Goal: Transaction & Acquisition: Book appointment/travel/reservation

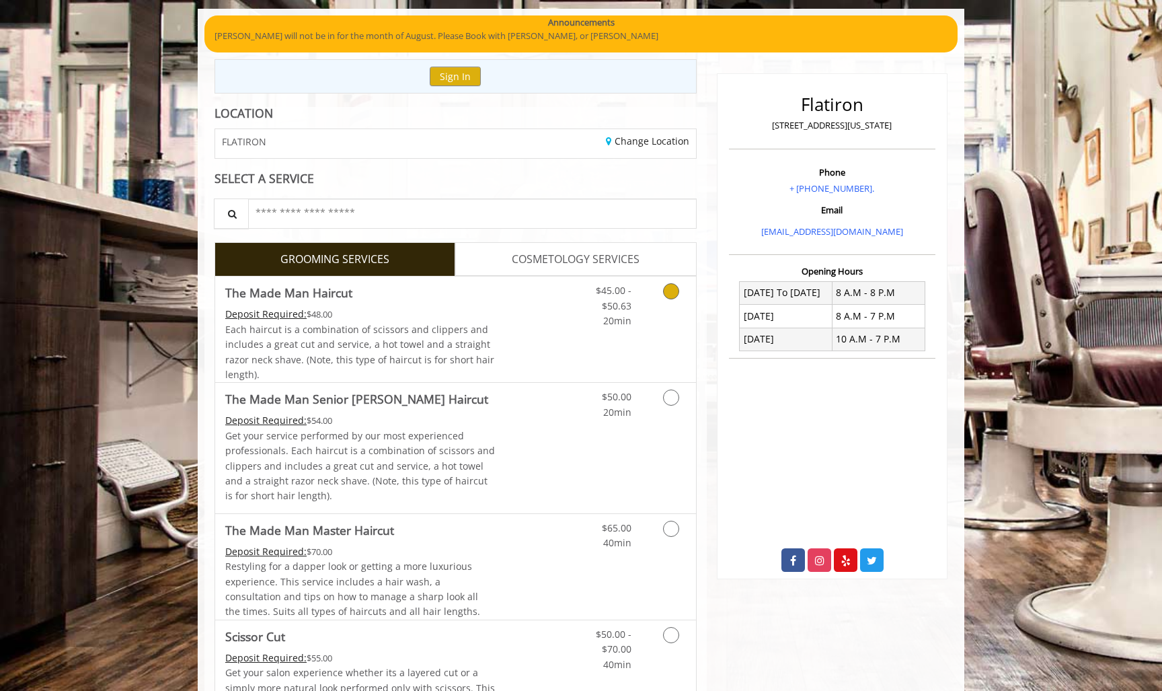
scroll to position [100, 0]
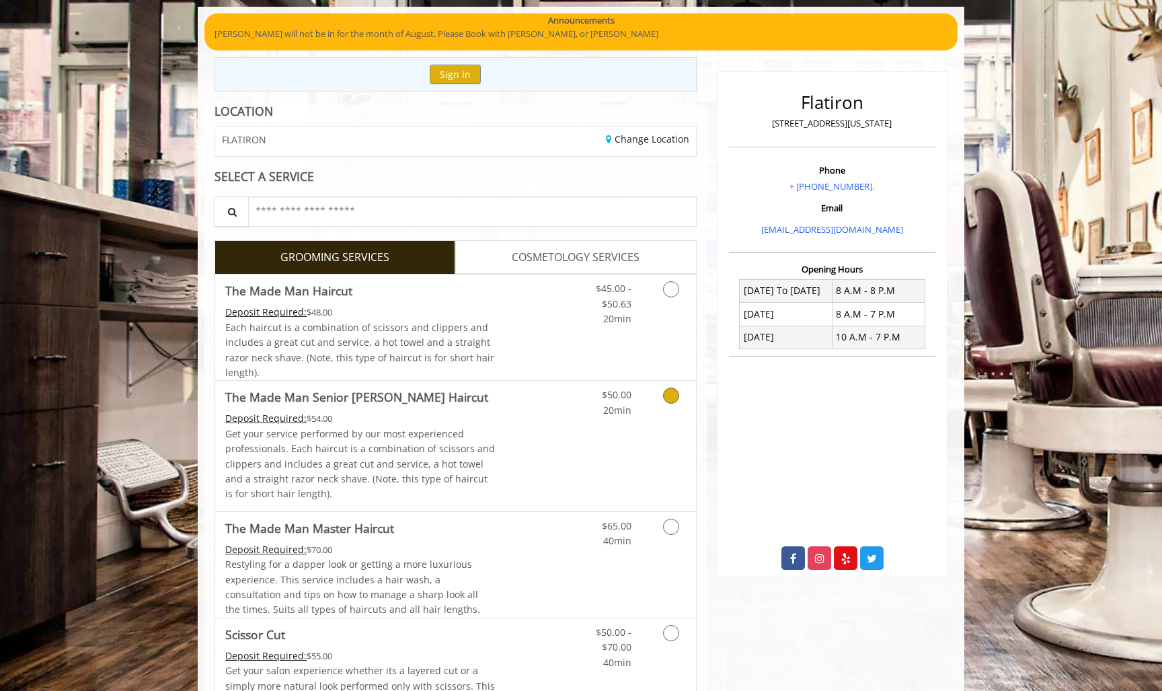
click at [665, 394] on icon "Grooming services" at bounding box center [671, 395] width 16 height 16
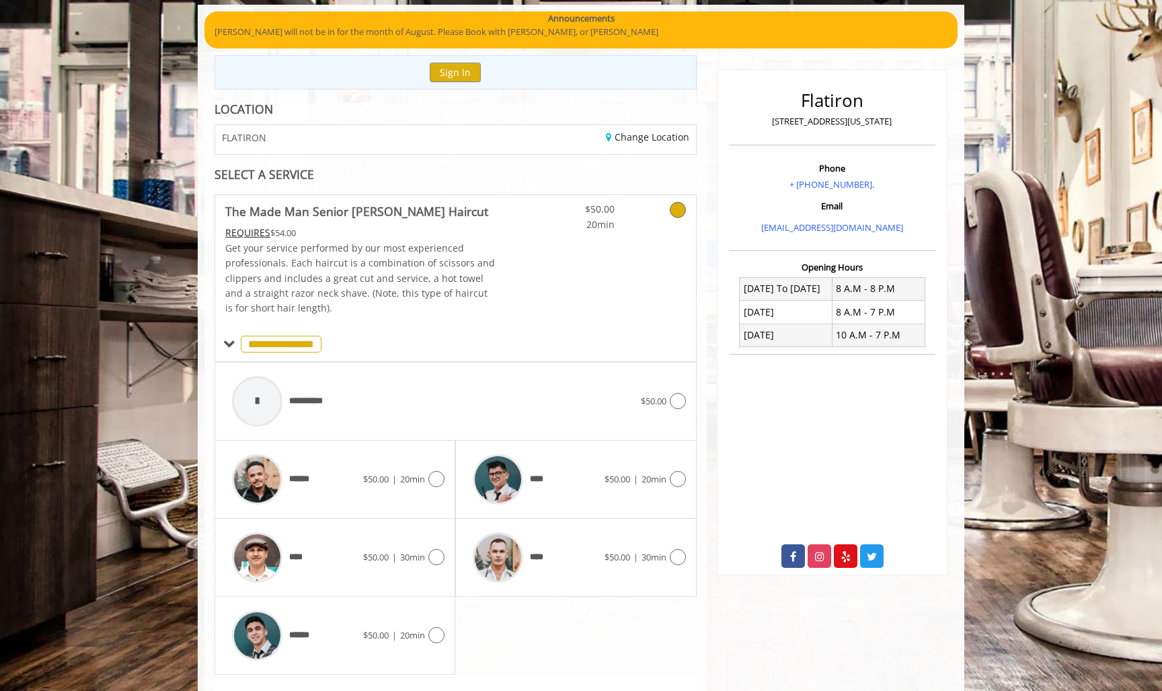
scroll to position [278, 0]
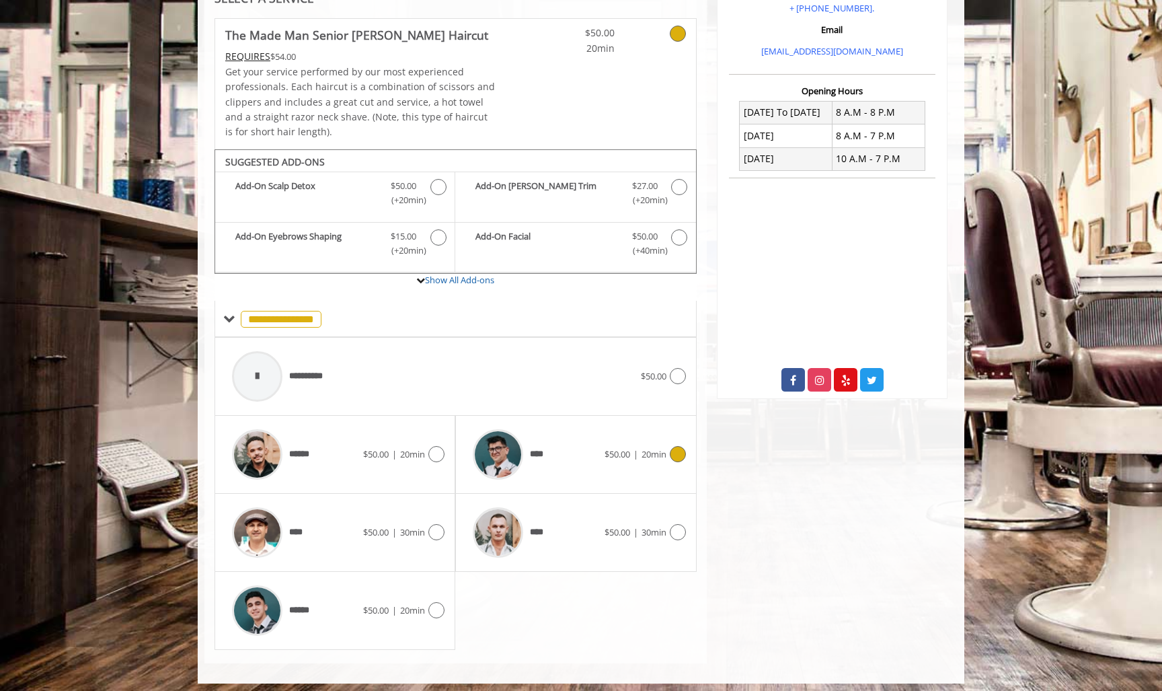
click at [676, 437] on div "**** $50.00 | 20min" at bounding box center [575, 454] width 219 height 64
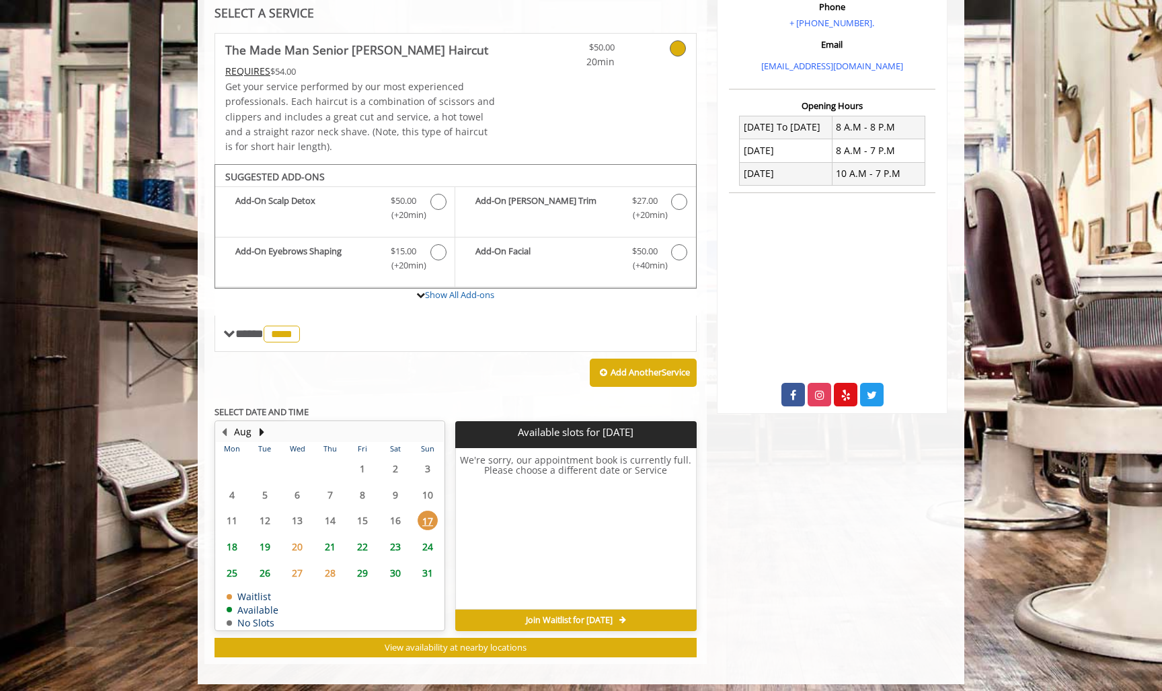
scroll to position [263, 0]
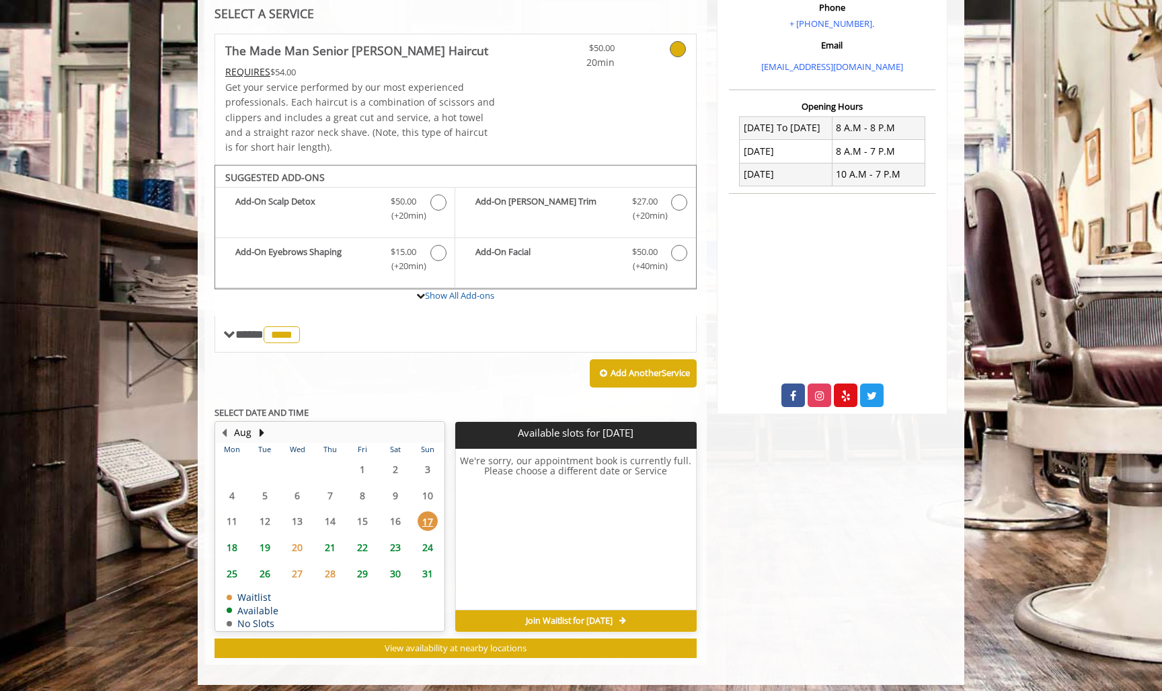
click at [233, 541] on span "18" at bounding box center [232, 547] width 20 height 20
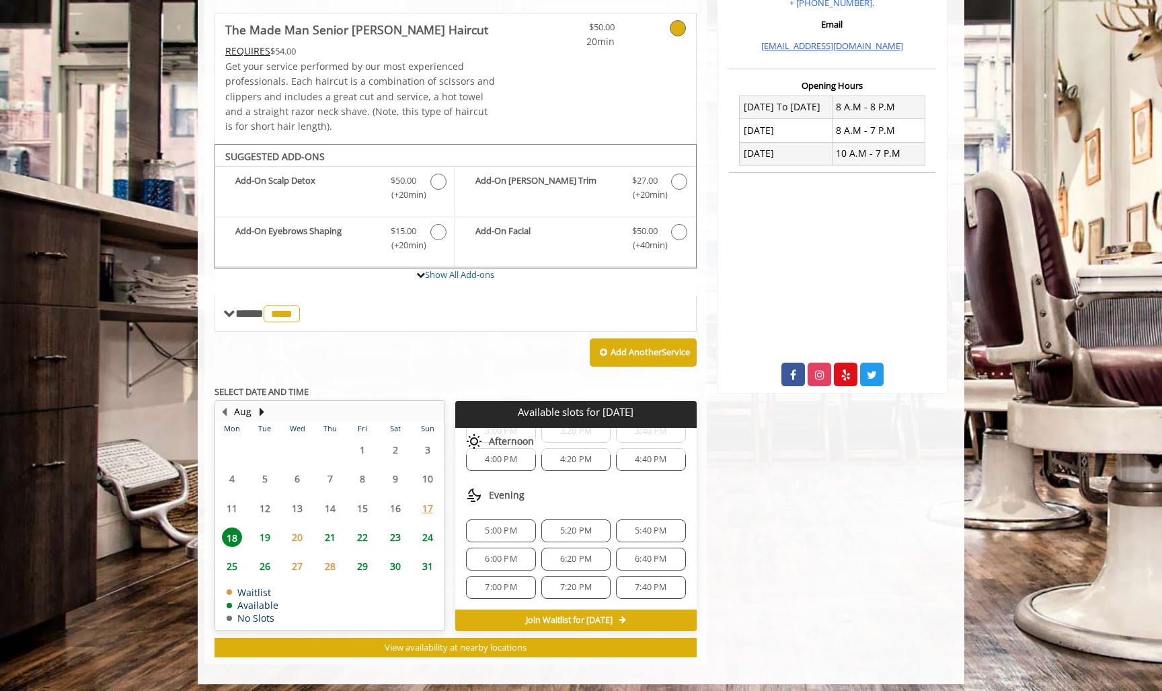
scroll to position [283, 0]
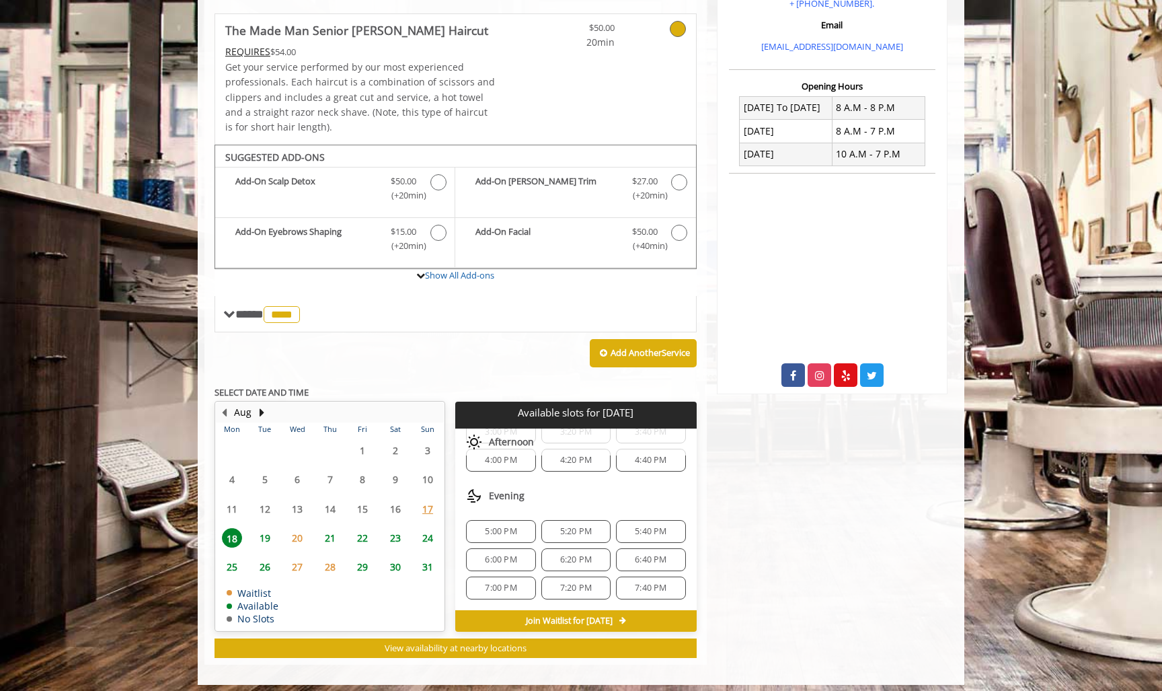
click at [505, 554] on span "6:00 PM" at bounding box center [501, 559] width 32 height 11
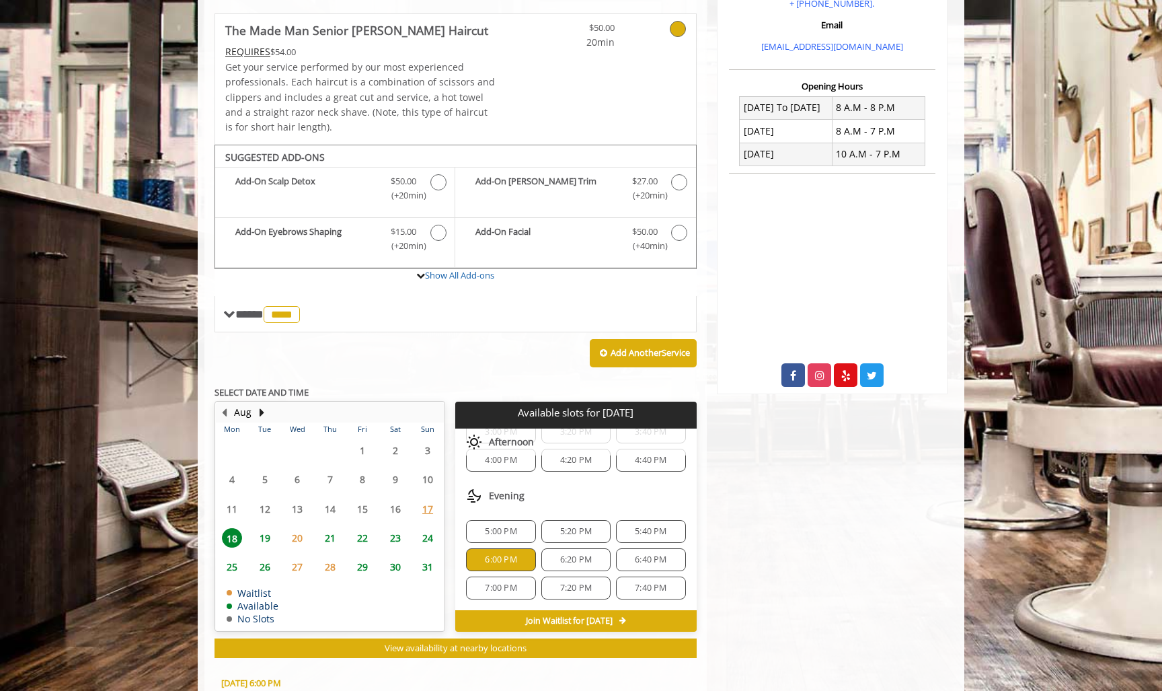
scroll to position [523, 0]
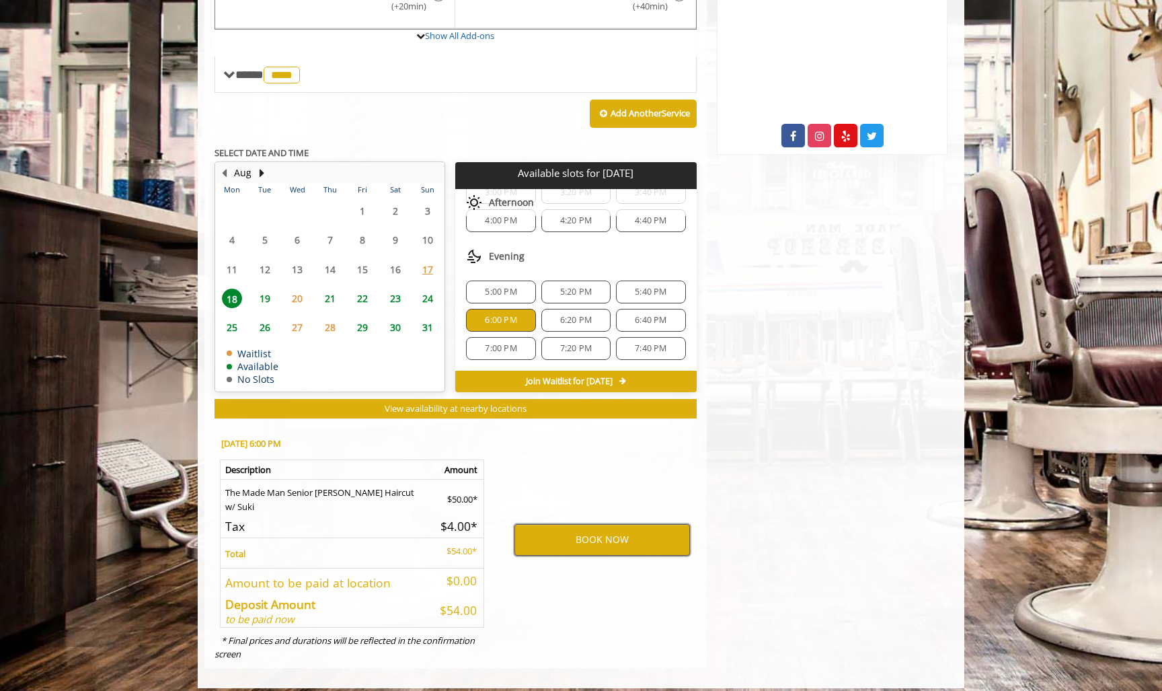
click at [563, 529] on button "BOOK NOW" at bounding box center [602, 539] width 176 height 31
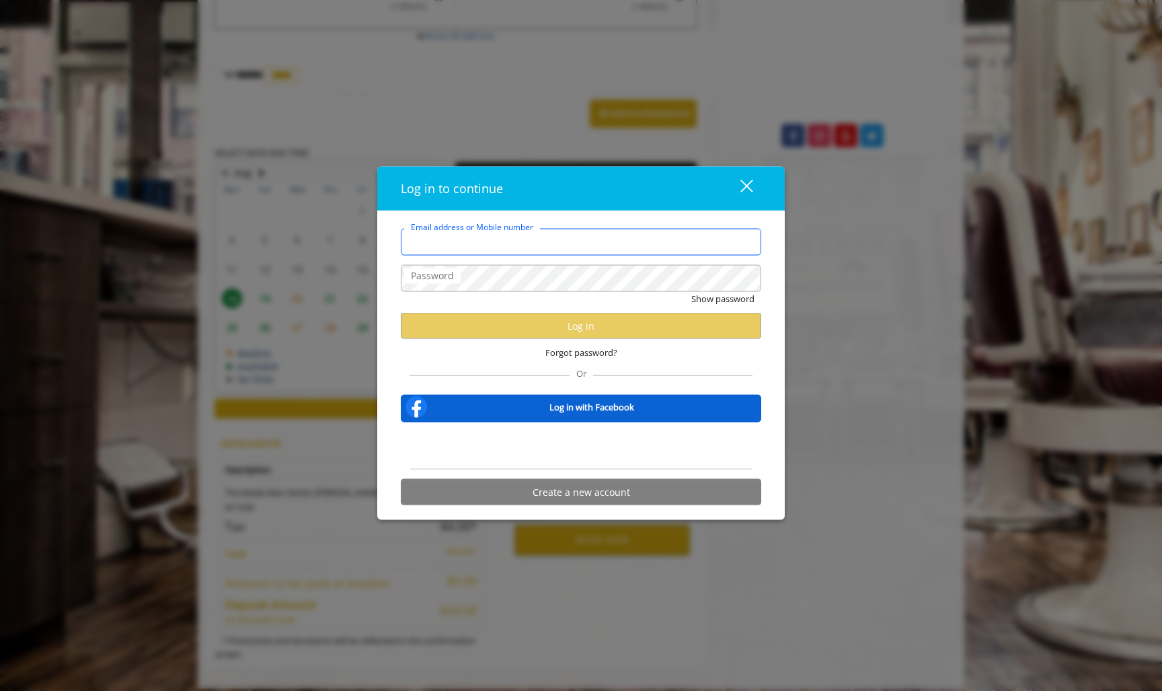
type input "**********"
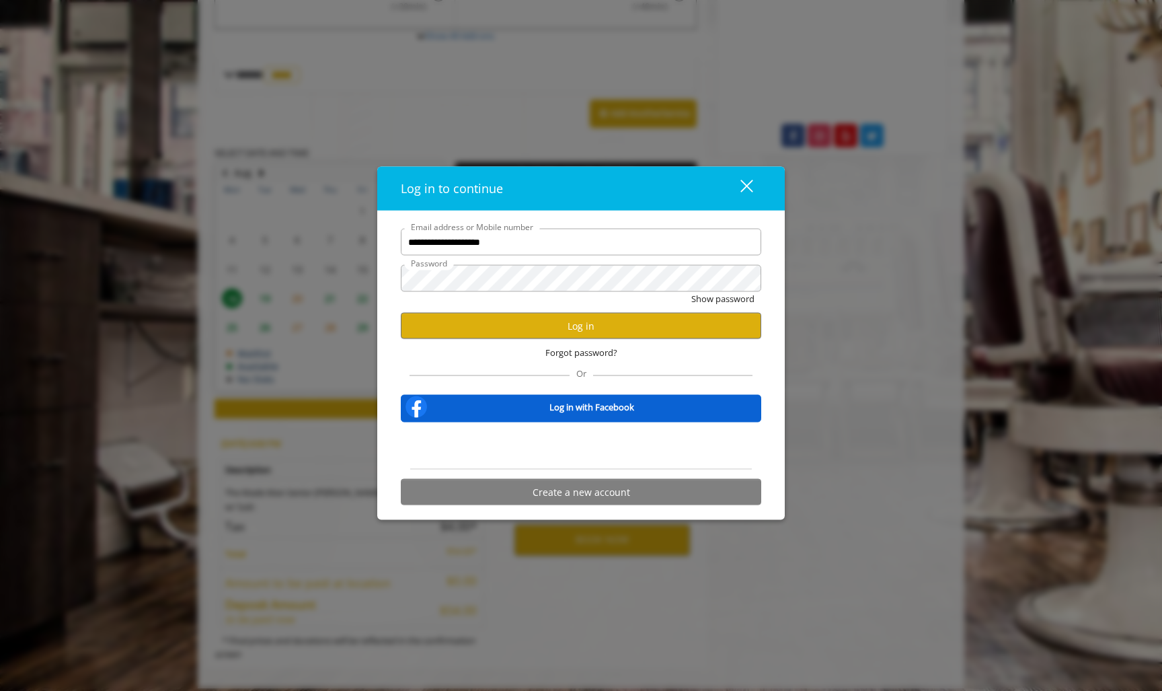
click at [656, 299] on div "Show password" at bounding box center [581, 302] width 360 height 21
click at [628, 321] on button "Log in" at bounding box center [581, 326] width 360 height 26
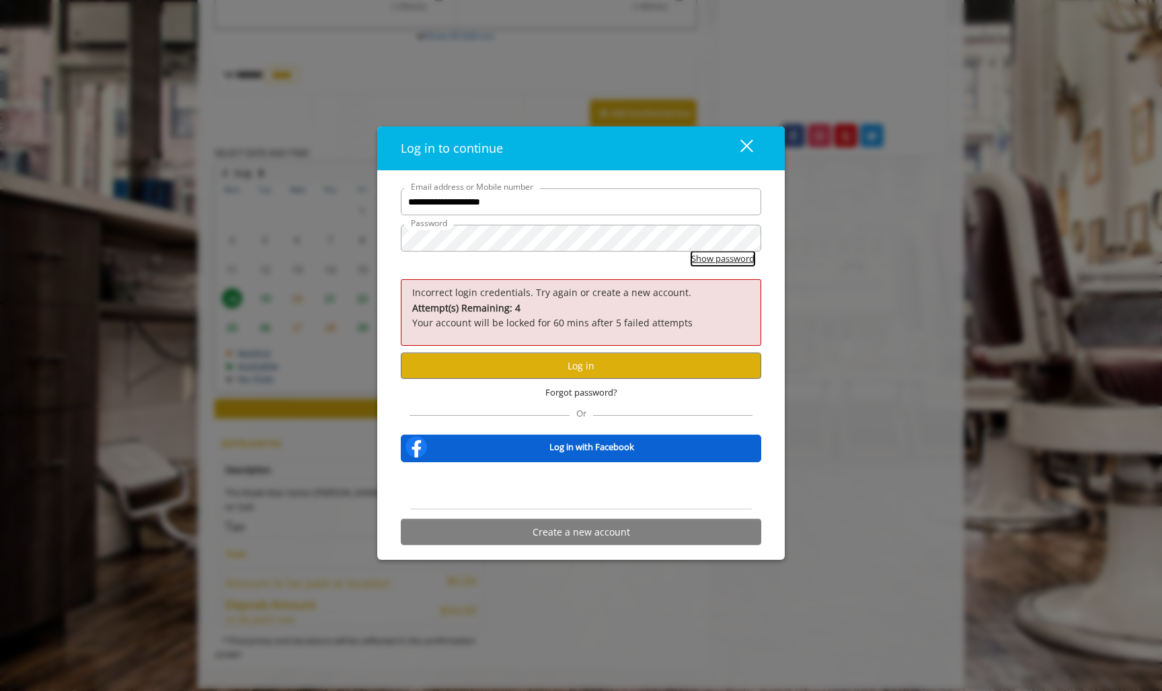
click at [705, 258] on button "Show password" at bounding box center [722, 258] width 63 height 14
click at [629, 520] on button "Create a new account" at bounding box center [581, 531] width 360 height 26
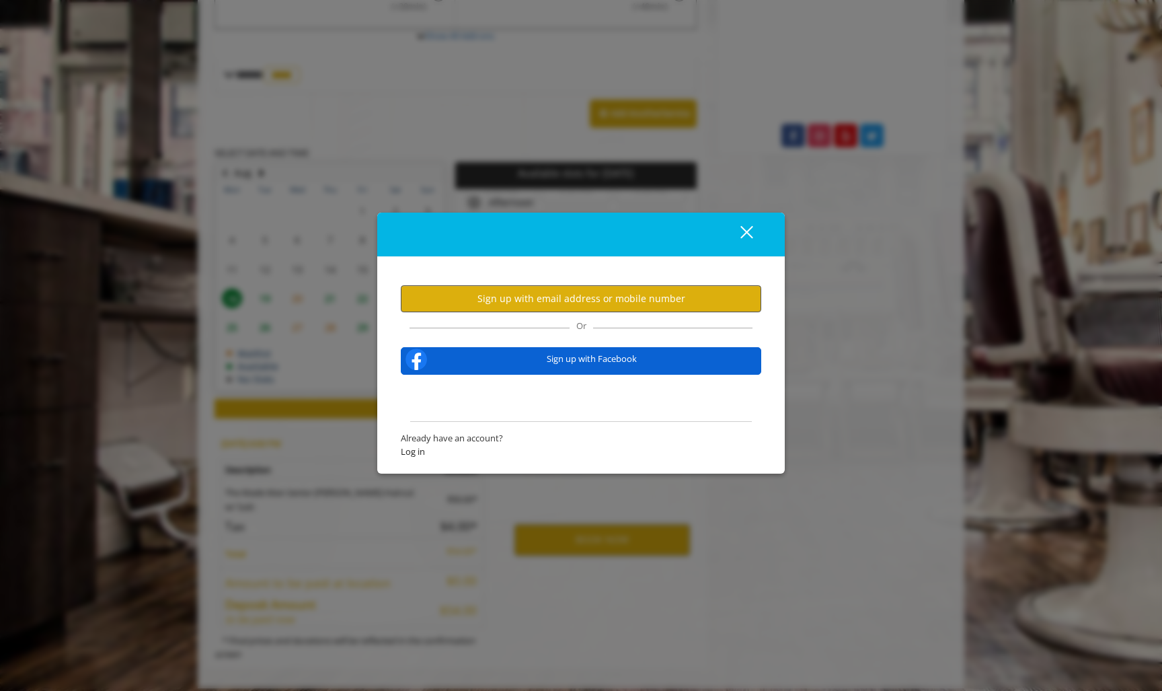
click at [626, 288] on button "Sign up with email address or mobile number" at bounding box center [581, 298] width 360 height 26
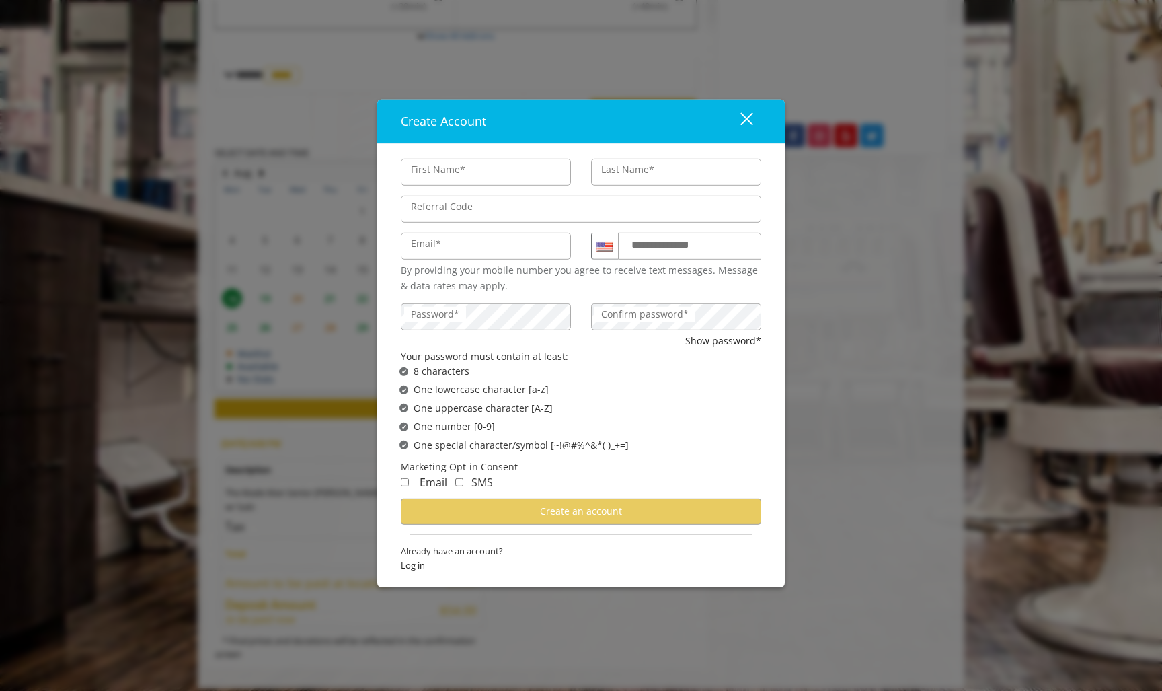
click at [626, 288] on div "By providing your mobile number you agree to receive text messages. Message & d…" at bounding box center [581, 278] width 360 height 30
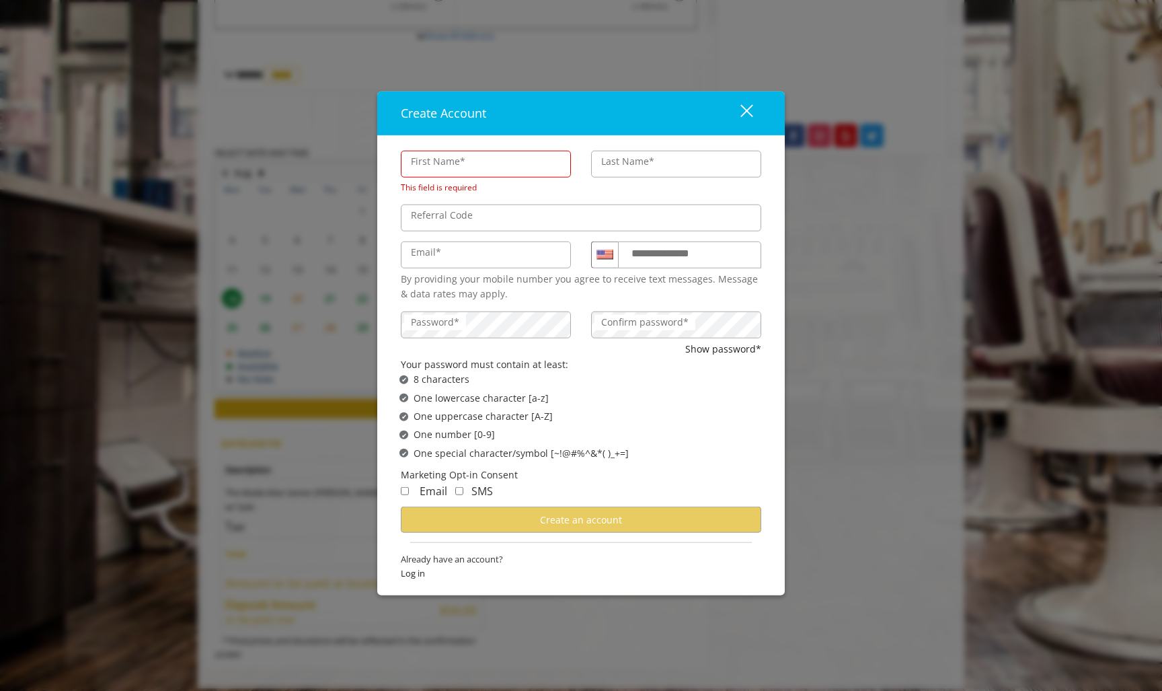
click at [754, 114] on button "close" at bounding box center [738, 114] width 46 height 28
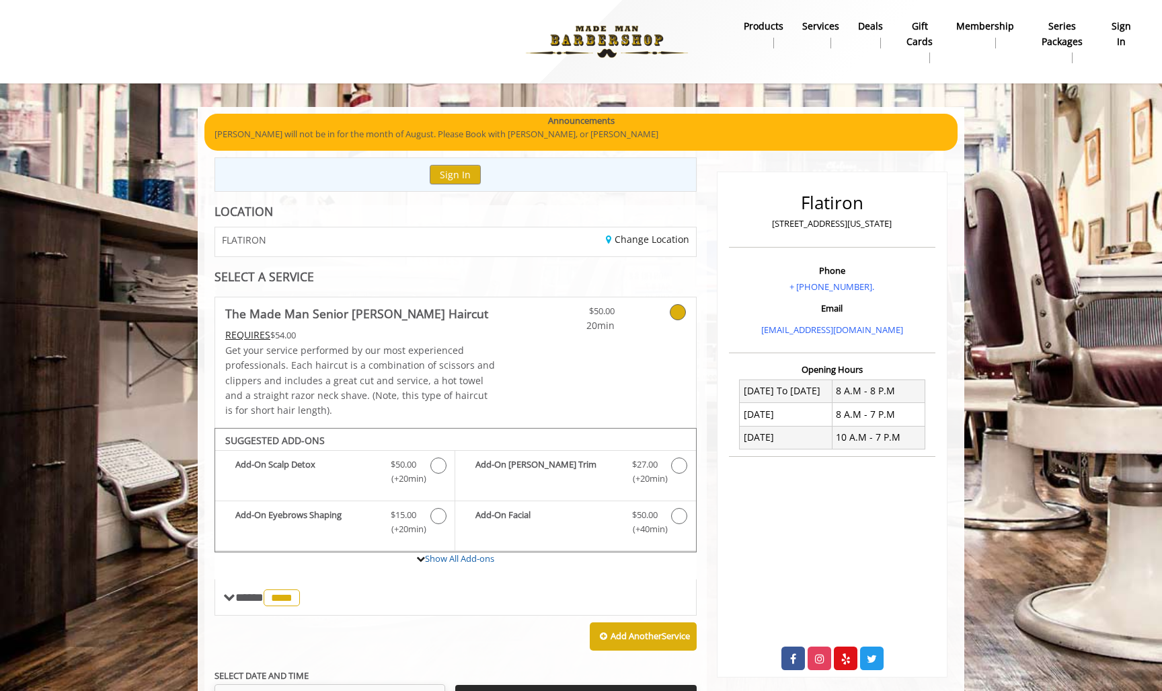
click at [1117, 37] on b "sign in" at bounding box center [1122, 34] width 24 height 30
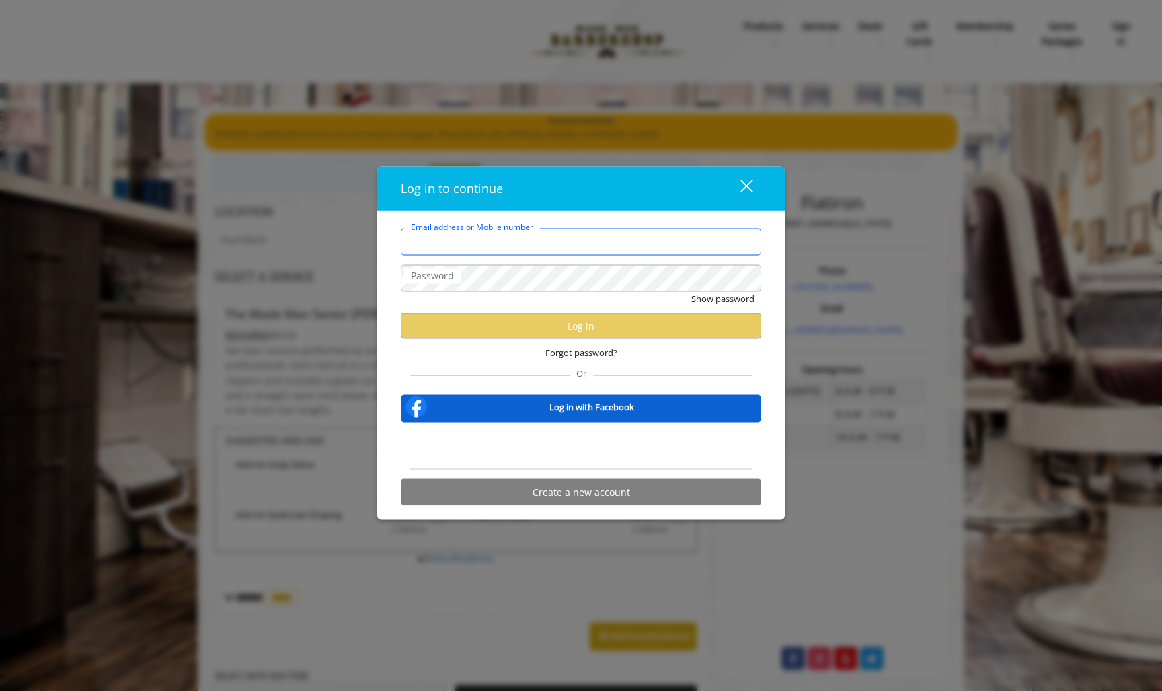
type input "**********"
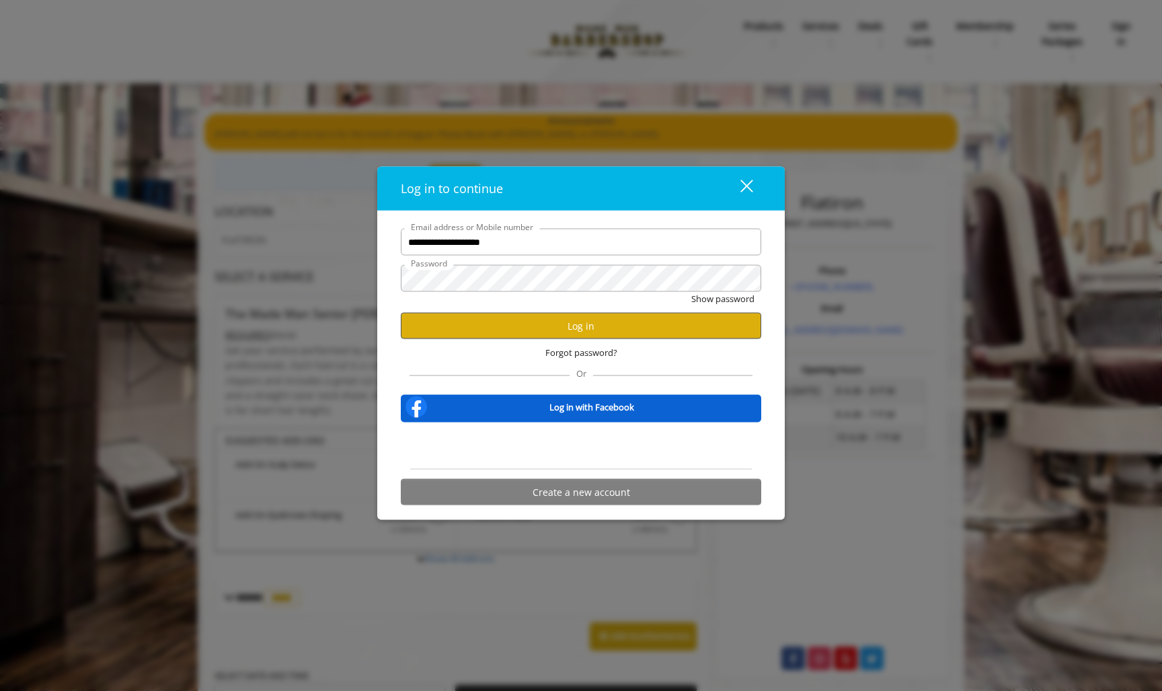
click at [592, 332] on button "Log in" at bounding box center [581, 326] width 360 height 26
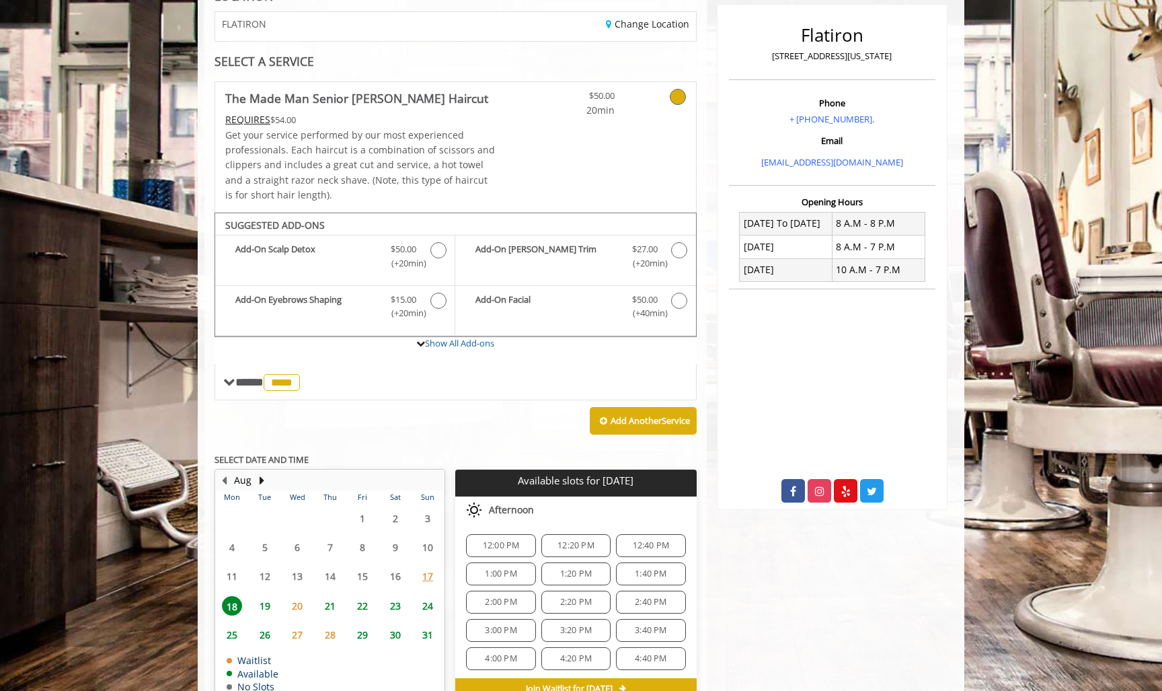
scroll to position [162, 0]
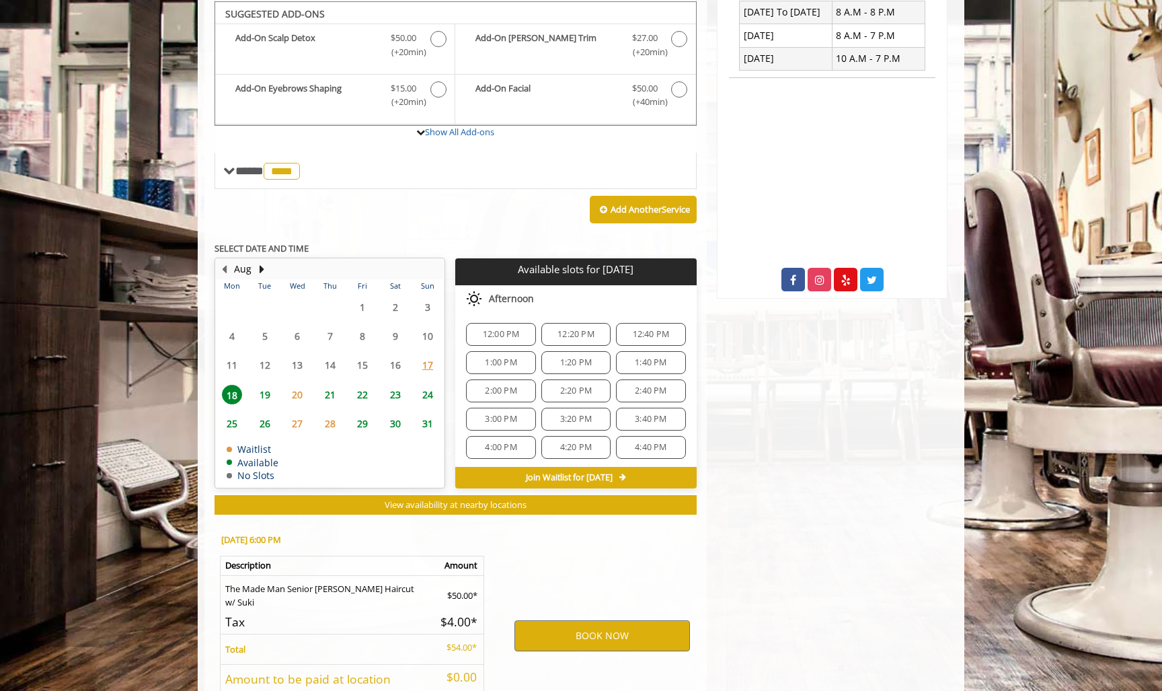
click at [547, 389] on span "2:20 PM" at bounding box center [575, 390] width 57 height 11
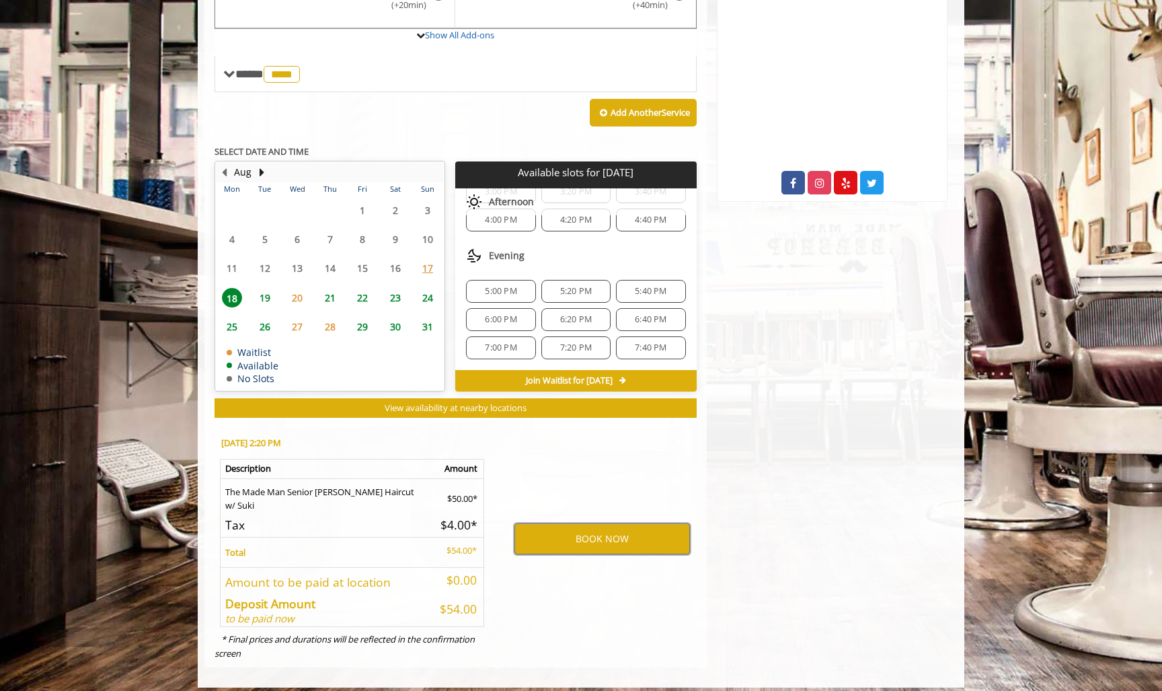
scroll to position [475, 0]
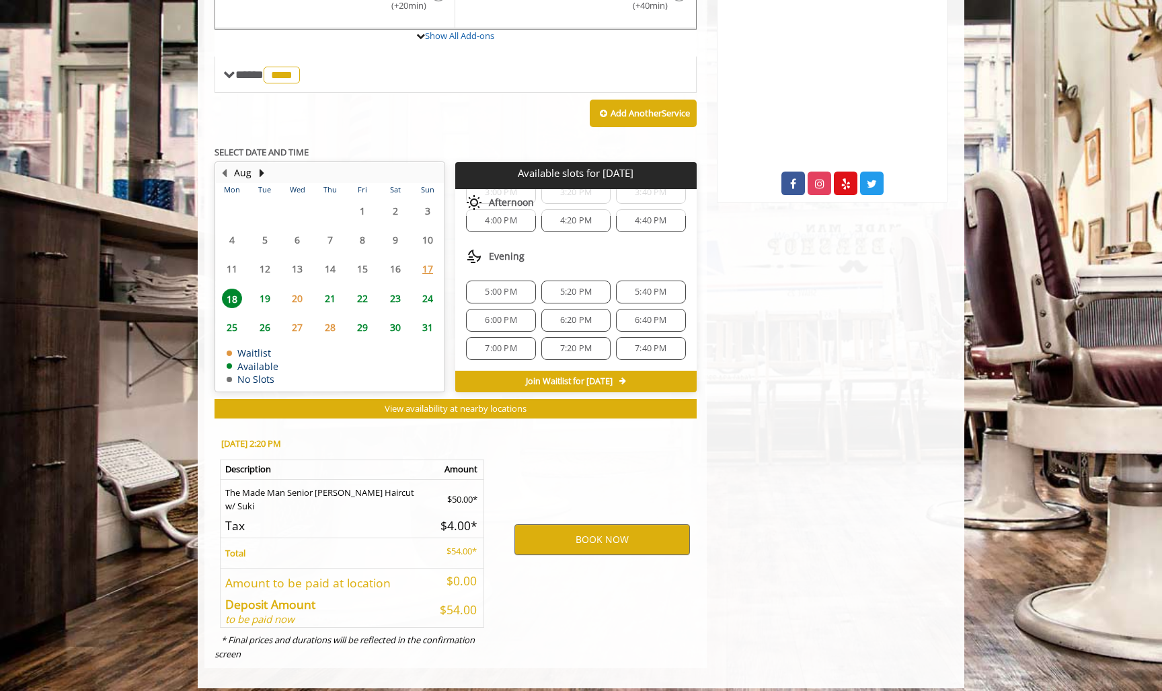
click at [499, 315] on span "6:00 PM" at bounding box center [501, 320] width 32 height 11
click at [617, 524] on button "BOOK NOW" at bounding box center [602, 539] width 176 height 31
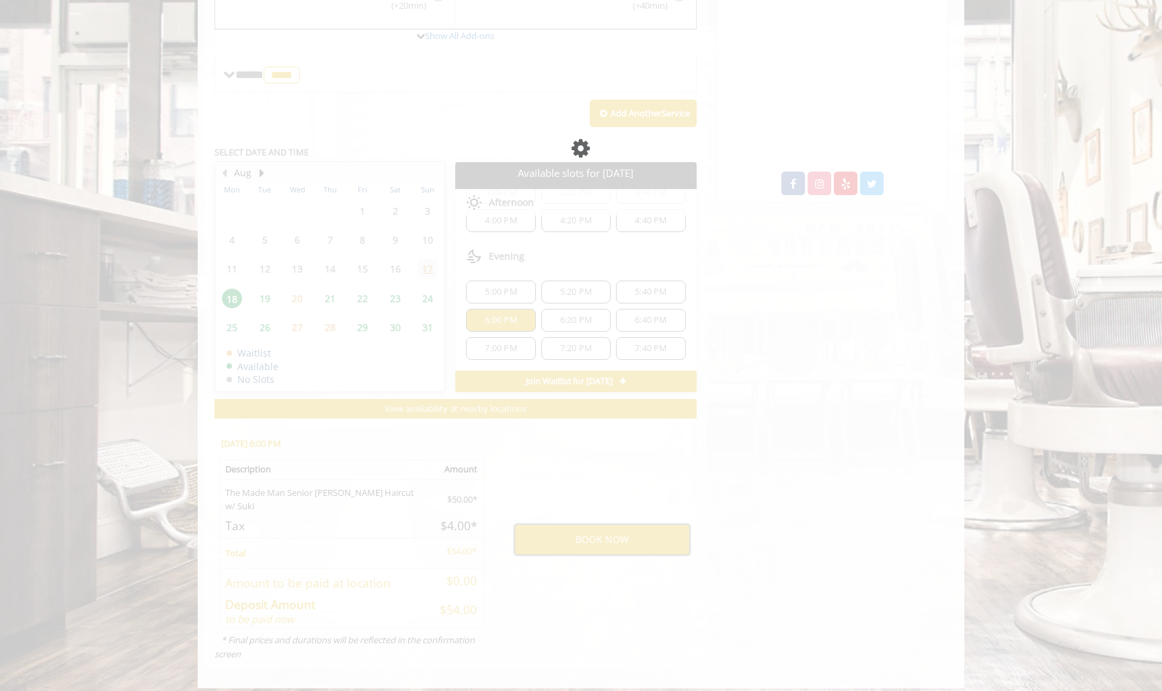
scroll to position [0, 0]
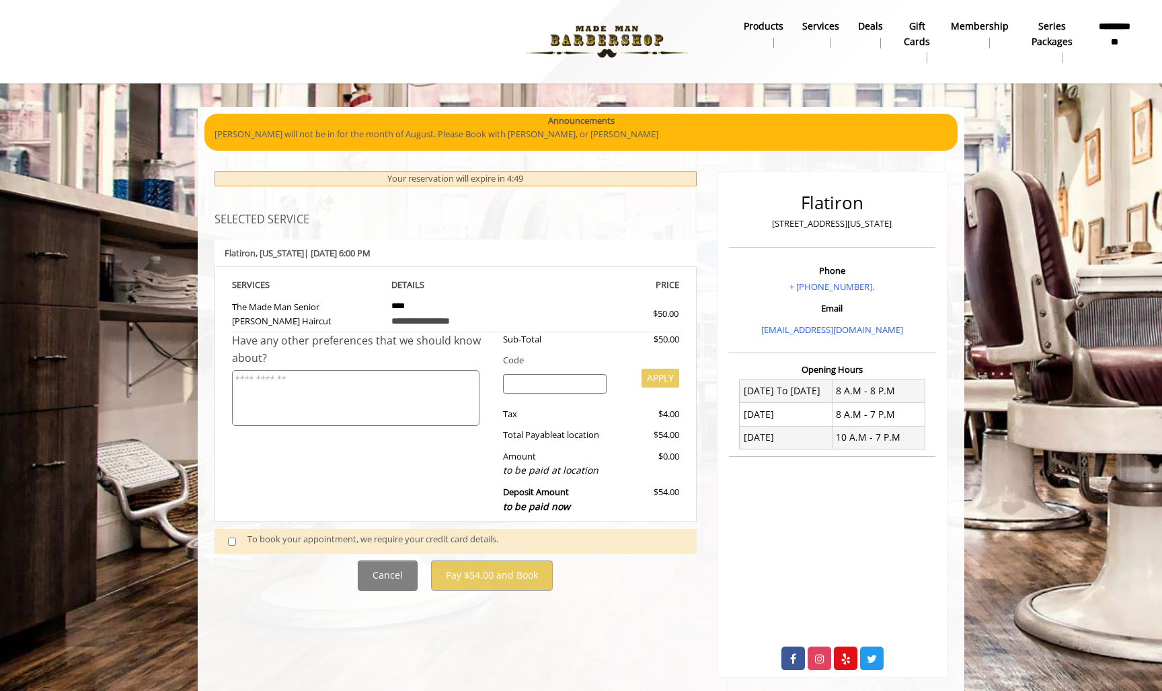
click at [323, 529] on div "To book your appointment, we require your credit card details." at bounding box center [456, 541] width 482 height 25
click at [322, 532] on div "To book your appointment, we require your credit card details." at bounding box center [465, 540] width 436 height 17
click at [243, 533] on span at bounding box center [238, 540] width 40 height 17
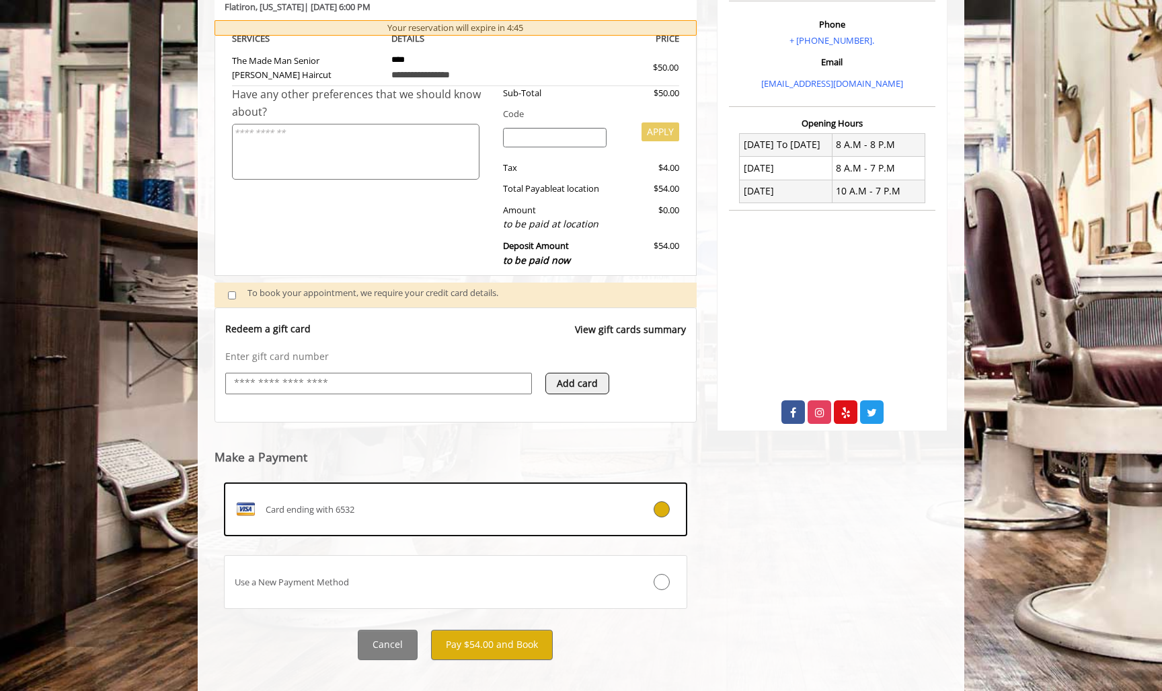
scroll to position [253, 0]
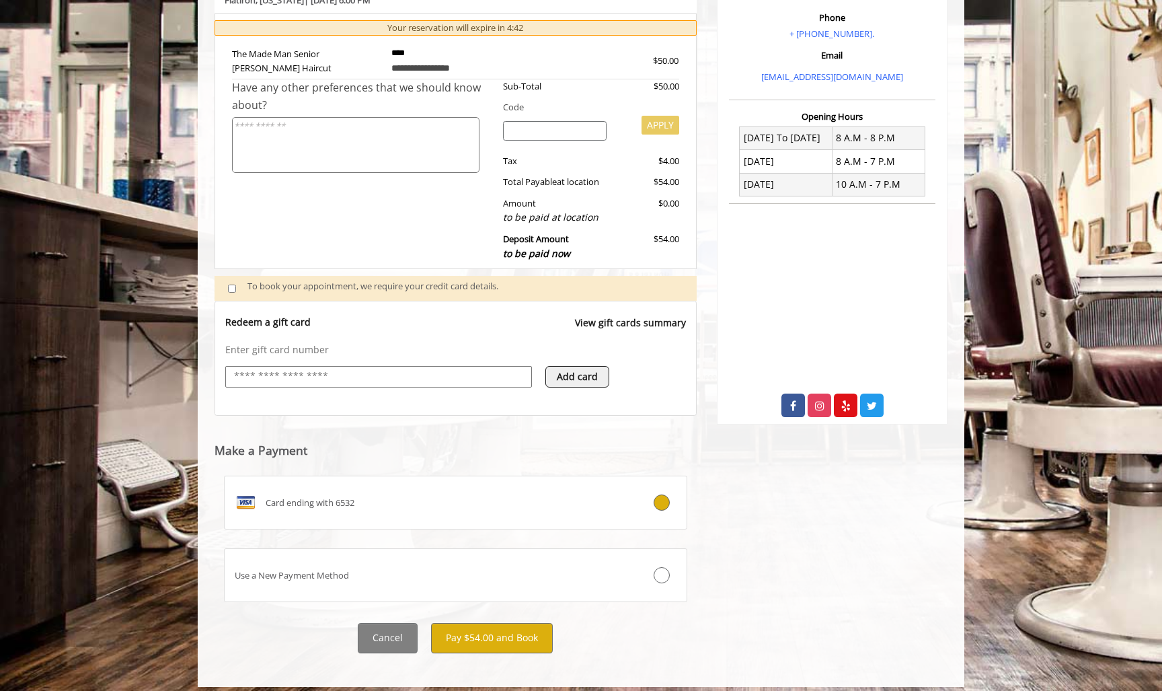
drag, startPoint x: 500, startPoint y: 628, endPoint x: 605, endPoint y: 450, distance: 206.4
click at [605, 450] on div "**********" at bounding box center [456, 285] width 482 height 735
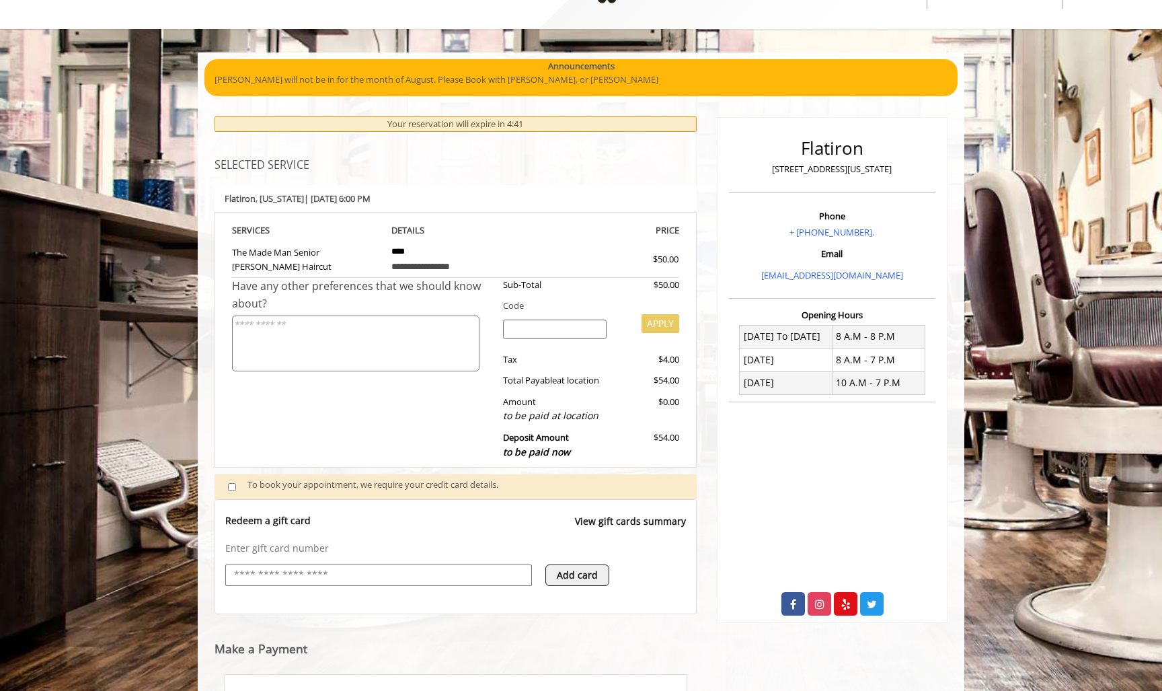
scroll to position [29, 1]
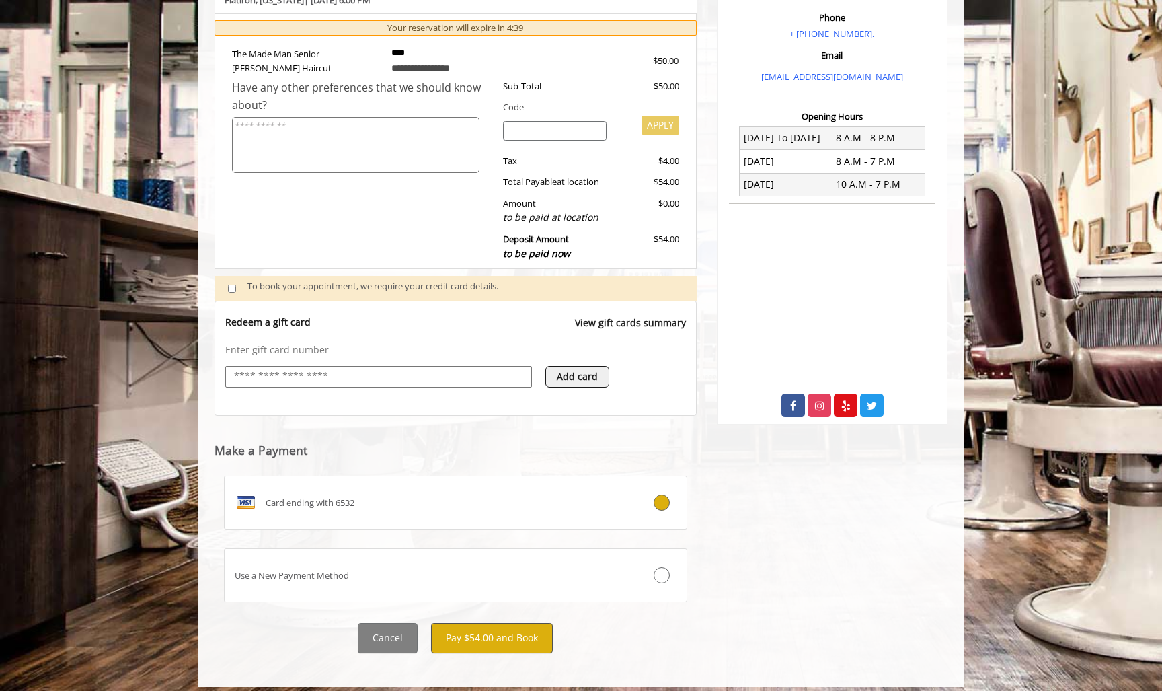
click at [471, 642] on button "Pay $54.00 and Book" at bounding box center [492, 638] width 122 height 30
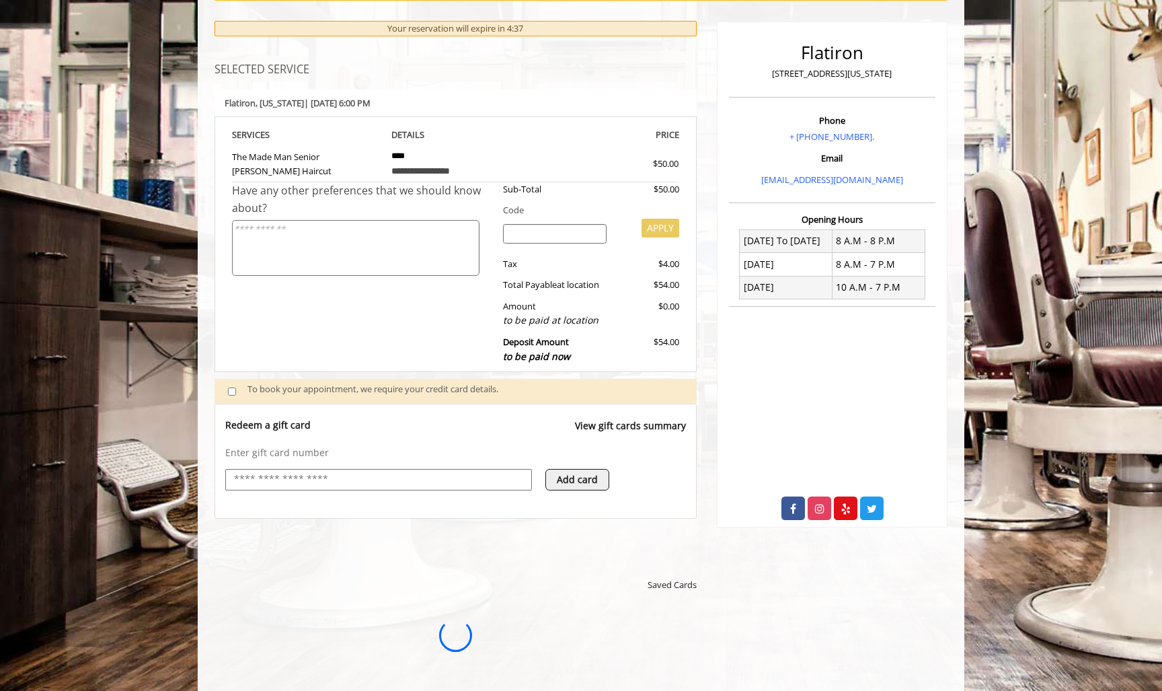
scroll to position [0, 0]
